Goal: Find specific page/section: Find specific page/section

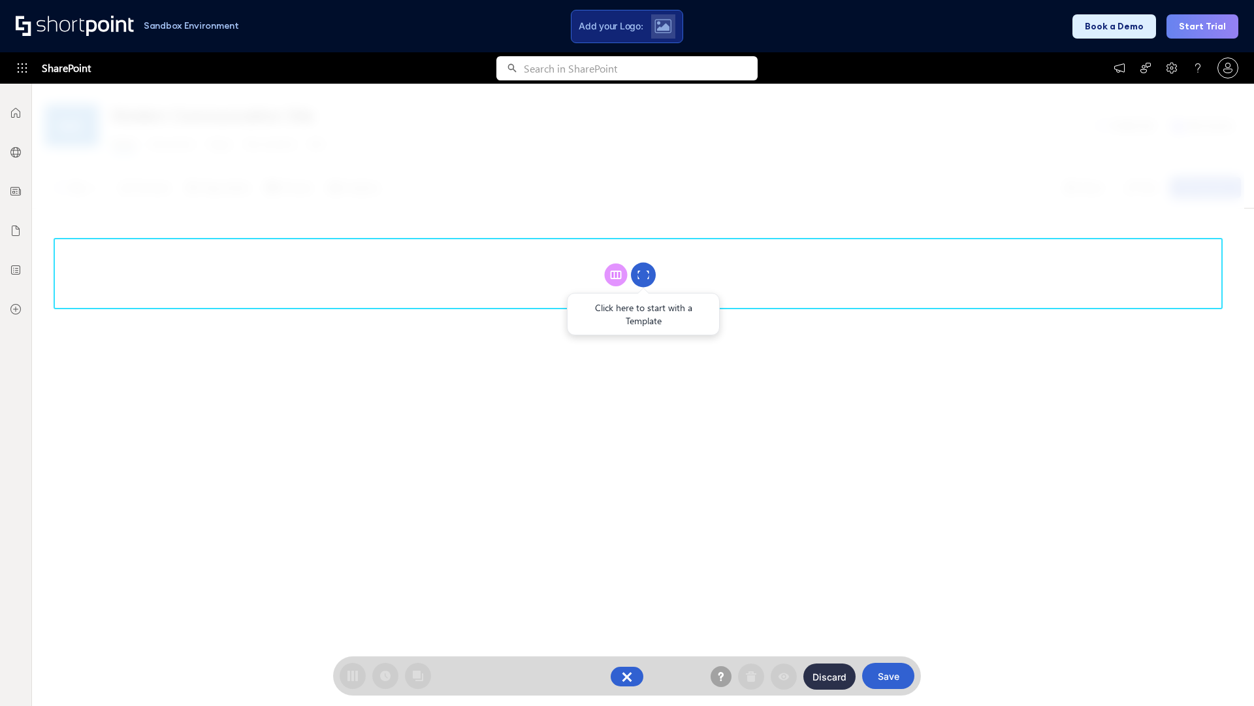
click at [644, 274] on circle at bounding box center [643, 275] width 25 height 25
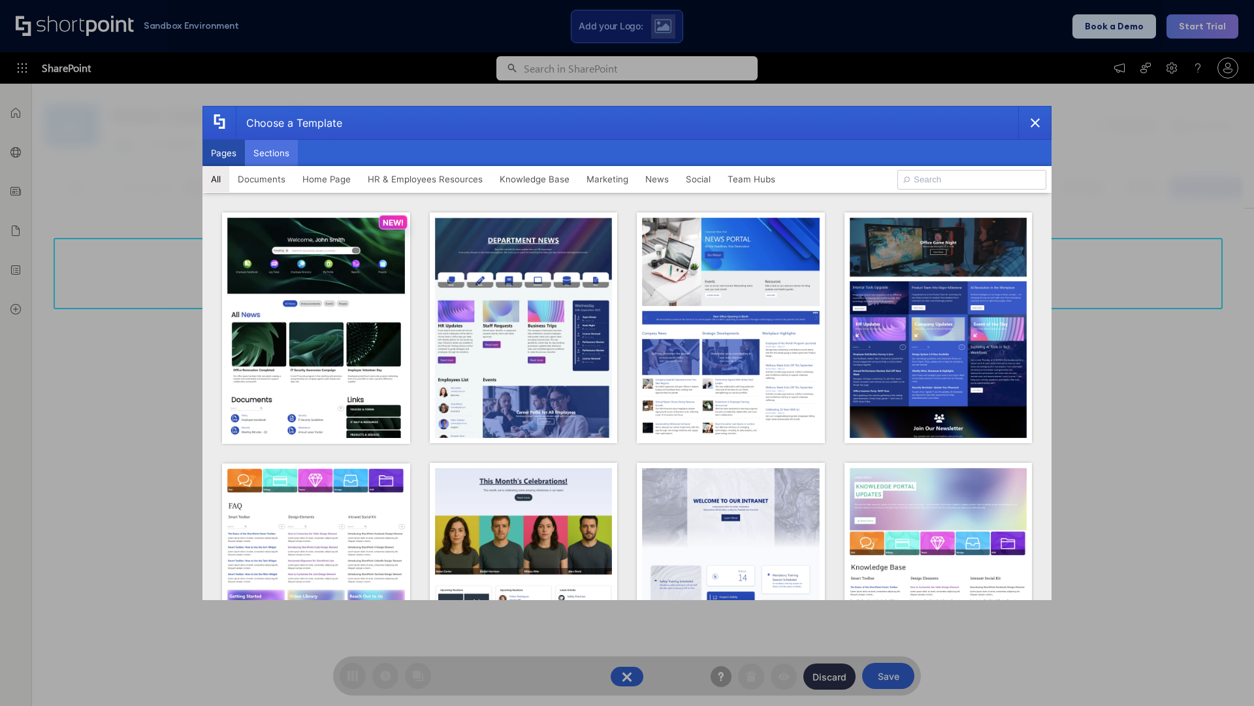
click at [271, 153] on button "Sections" at bounding box center [271, 153] width 53 height 26
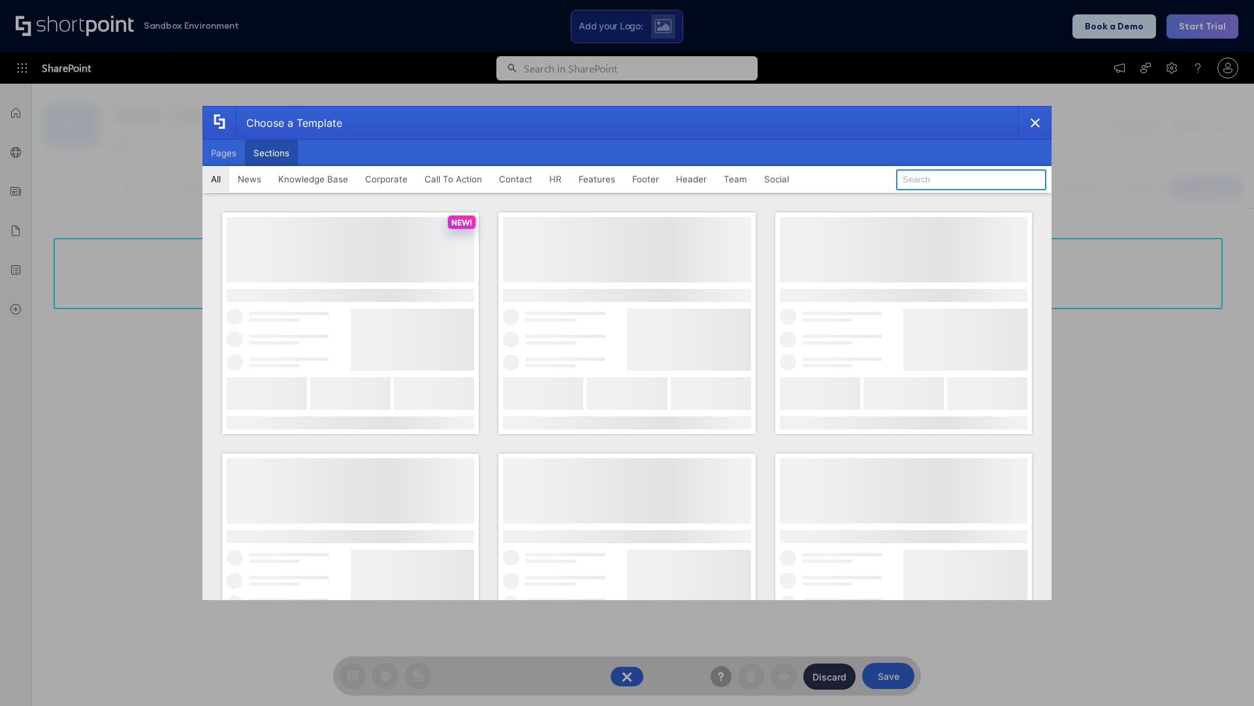
type input "Social"
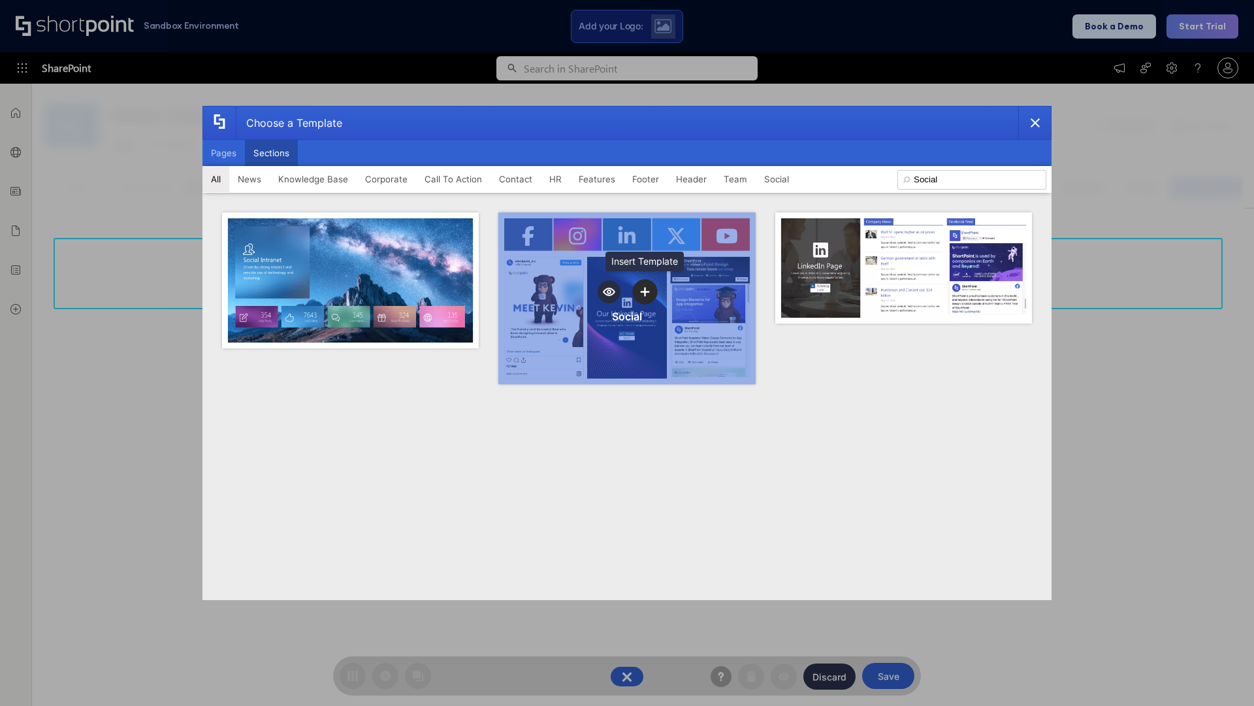
click at [645, 291] on icon "template selector" at bounding box center [644, 291] width 9 height 9
